Goal: Information Seeking & Learning: Learn about a topic

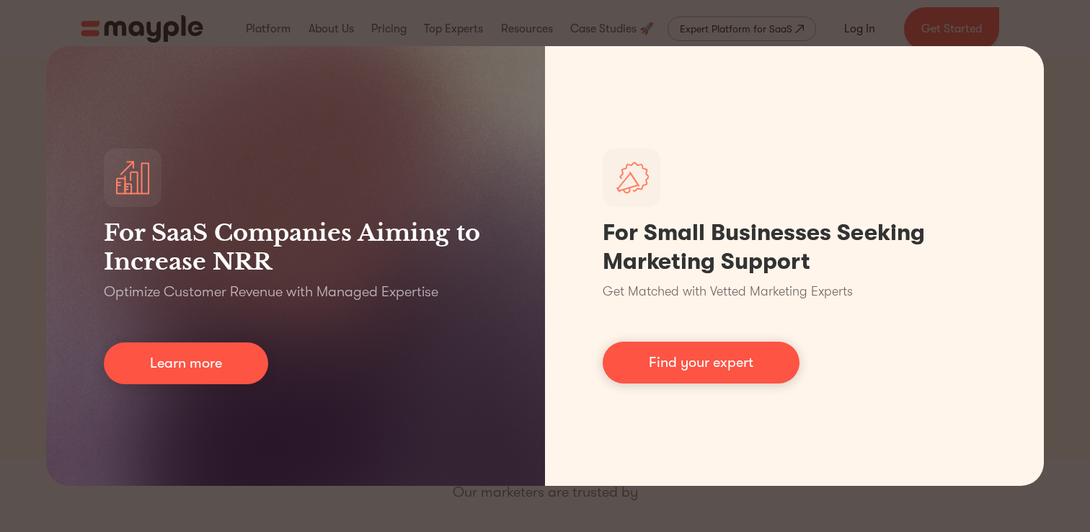
click at [479, 36] on div "For SaaS Companies Aiming to Increase NRR Optimize Customer Revenue with Manage…" at bounding box center [545, 266] width 1090 height 532
click at [384, 31] on div "For SaaS Companies Aiming to Increase NRR Optimize Customer Revenue with Manage…" at bounding box center [545, 266] width 1090 height 532
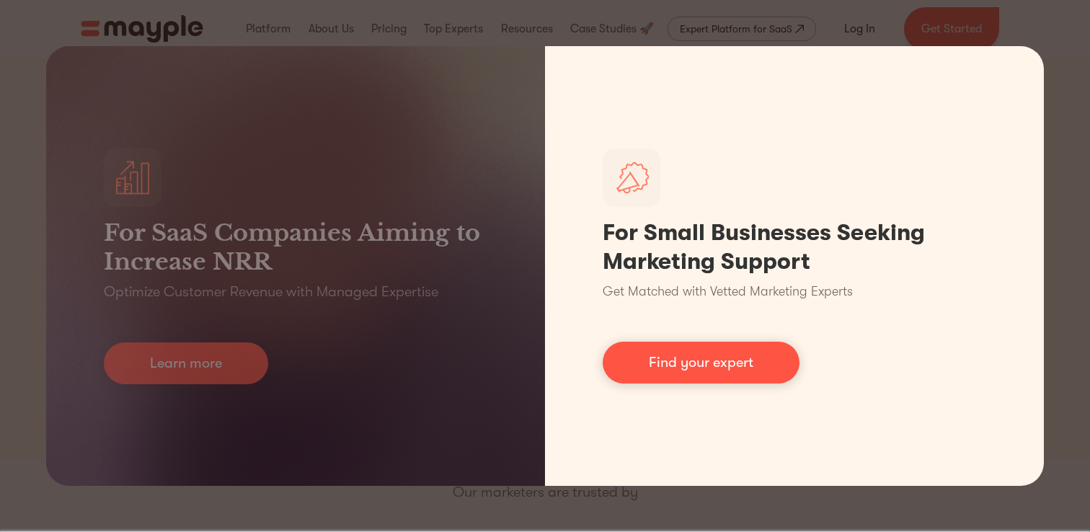
click at [681, 503] on div "For SaaS Companies Aiming to Increase NRR Optimize Customer Revenue with Manage…" at bounding box center [545, 266] width 1090 height 532
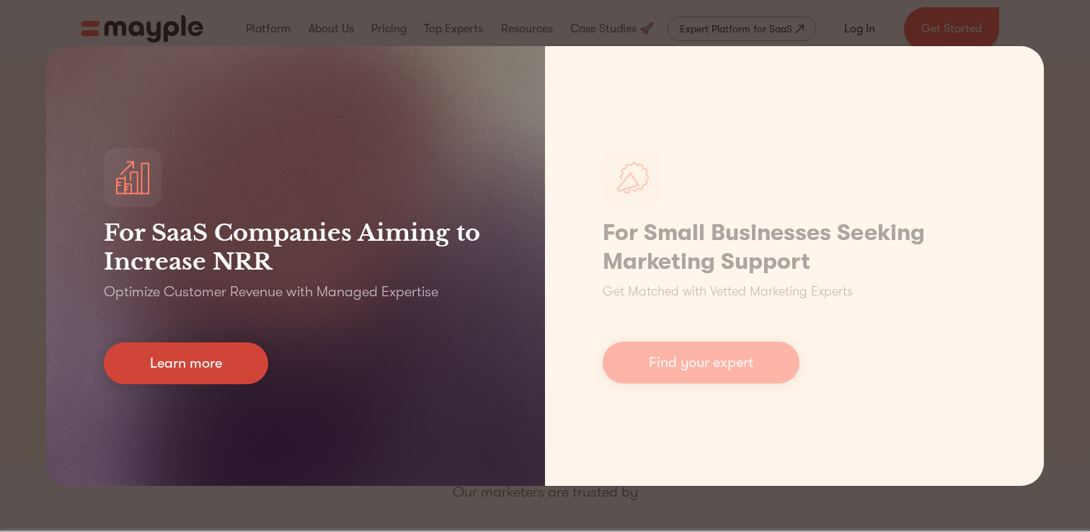
click at [195, 355] on link "Learn more" at bounding box center [186, 363] width 164 height 42
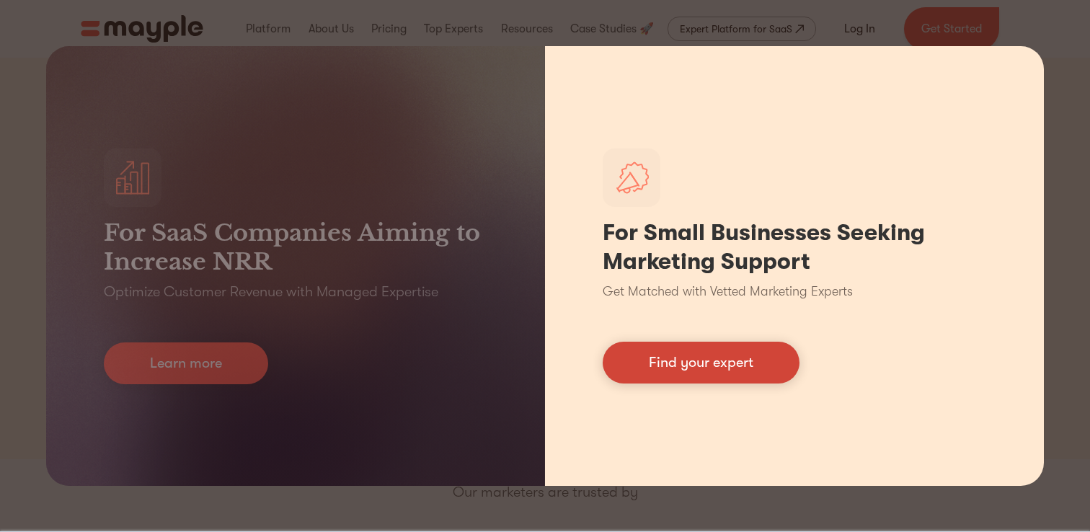
click at [711, 368] on link "Find your expert" at bounding box center [701, 363] width 197 height 42
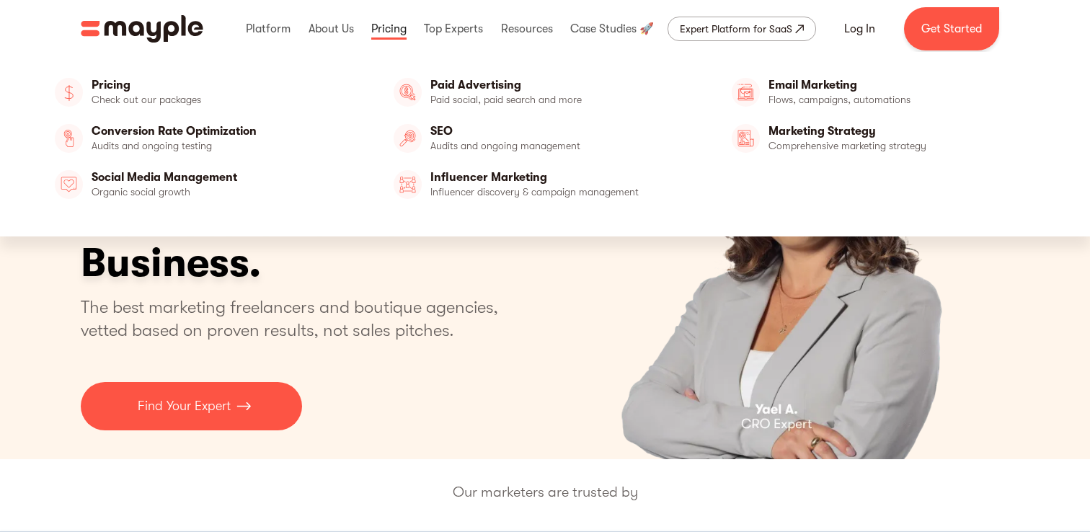
click at [389, 30] on link at bounding box center [389, 29] width 43 height 46
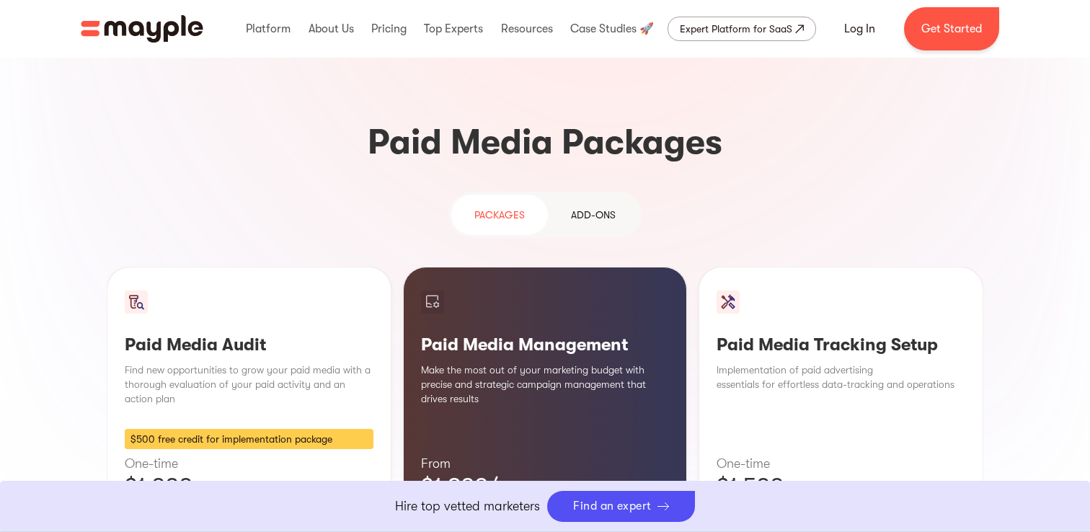
scroll to position [1200, 0]
